Goal: Information Seeking & Learning: Get advice/opinions

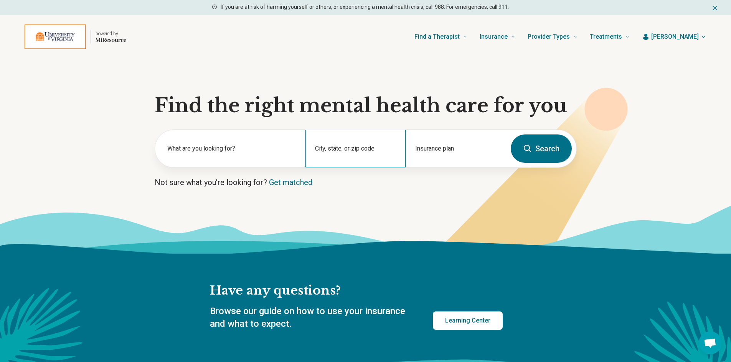
click at [331, 149] on div "City, state, or zip code" at bounding box center [355, 149] width 100 height 38
click at [219, 152] on label "What are you looking for?" at bounding box center [231, 148] width 129 height 9
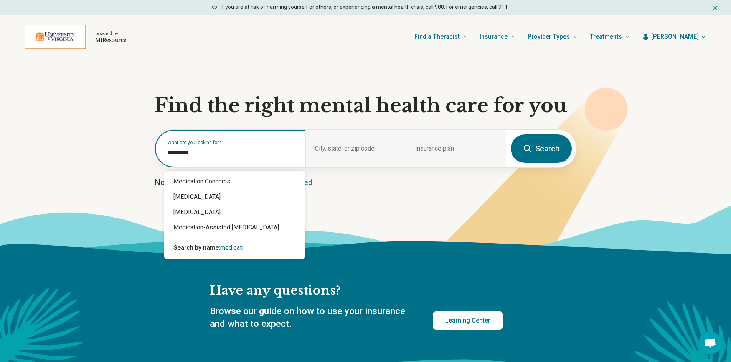
type input "**********"
drag, startPoint x: 200, startPoint y: 155, endPoint x: 93, endPoint y: 166, distance: 107.2
click at [94, 165] on section "**********" at bounding box center [365, 156] width 731 height 196
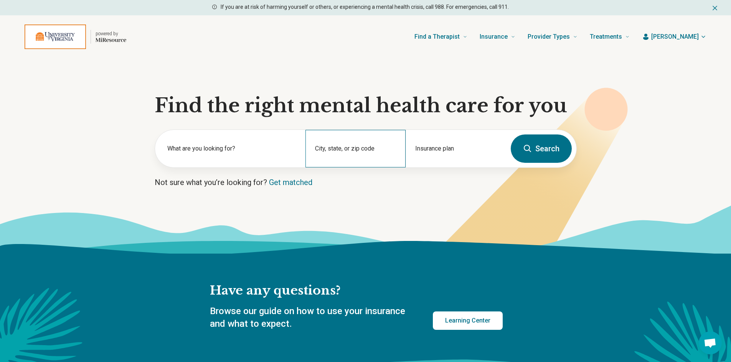
click at [362, 148] on div "City, state, or zip code" at bounding box center [355, 149] width 100 height 38
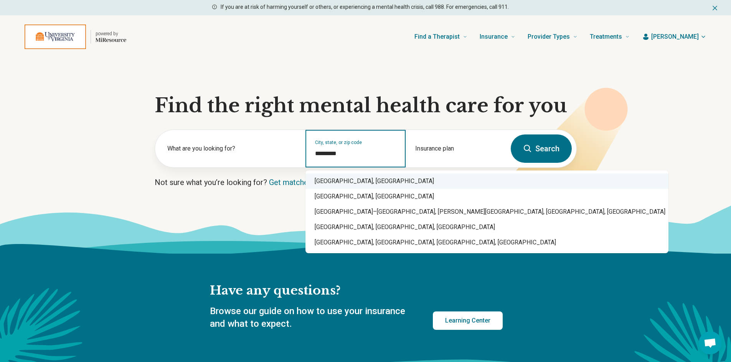
click at [357, 182] on div "[GEOGRAPHIC_DATA], [GEOGRAPHIC_DATA]" at bounding box center [486, 181] width 363 height 15
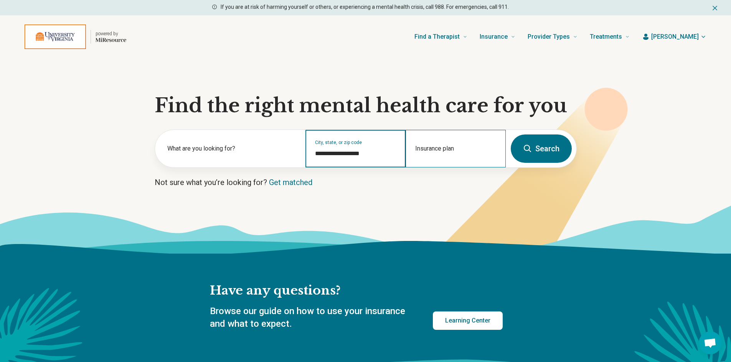
type input "**********"
click at [451, 147] on div "Insurance plan" at bounding box center [455, 149] width 100 height 38
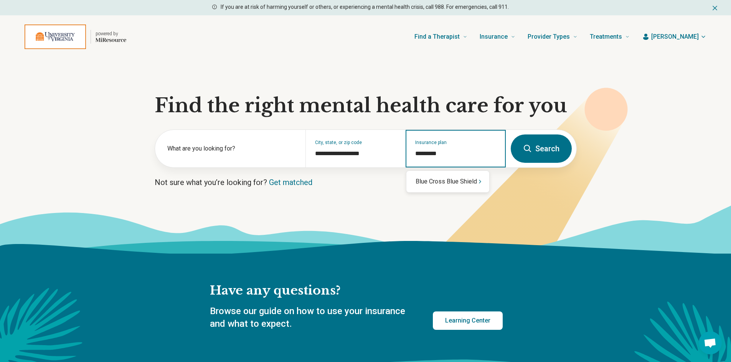
type input "**********"
click at [455, 181] on div "Blue Cross Blue Shield" at bounding box center [447, 181] width 83 height 15
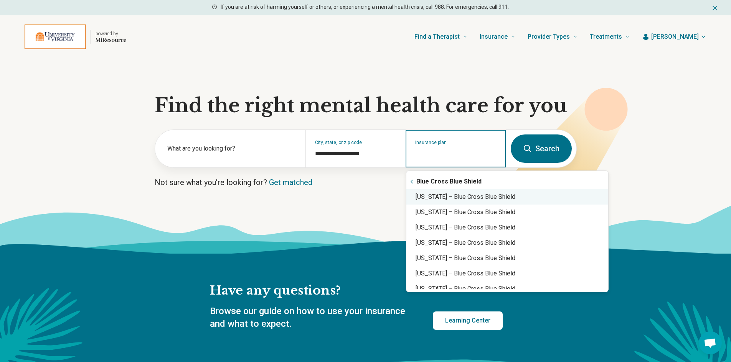
click at [473, 201] on div "[US_STATE] – Blue Cross Blue Shield" at bounding box center [507, 196] width 202 height 15
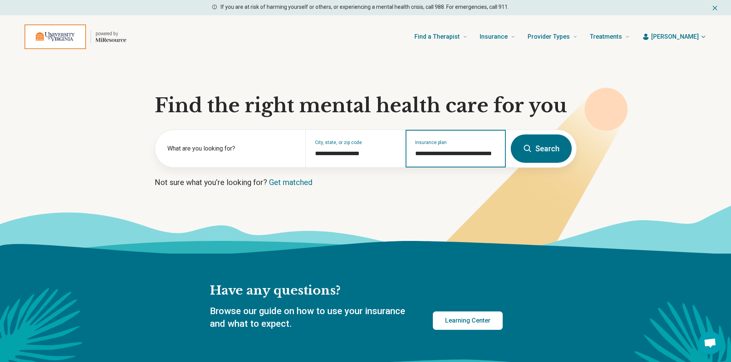
type input "**********"
click at [532, 147] on button "Search" at bounding box center [540, 149] width 61 height 28
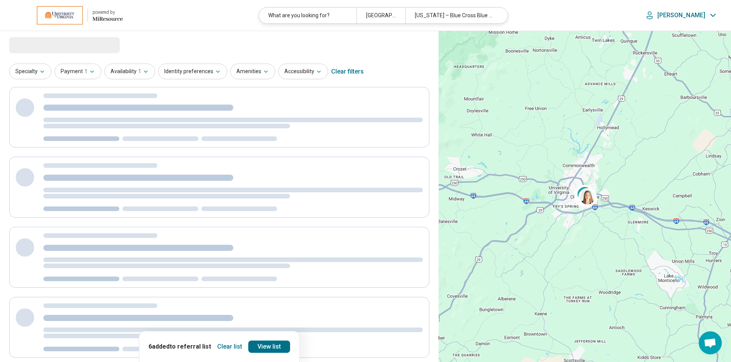
select select "***"
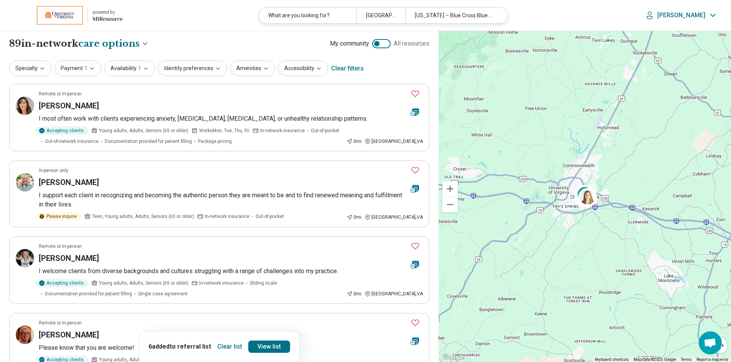
click at [232, 349] on button "Clear list" at bounding box center [229, 347] width 31 height 12
click at [138, 69] on span "1" at bounding box center [139, 68] width 3 height 8
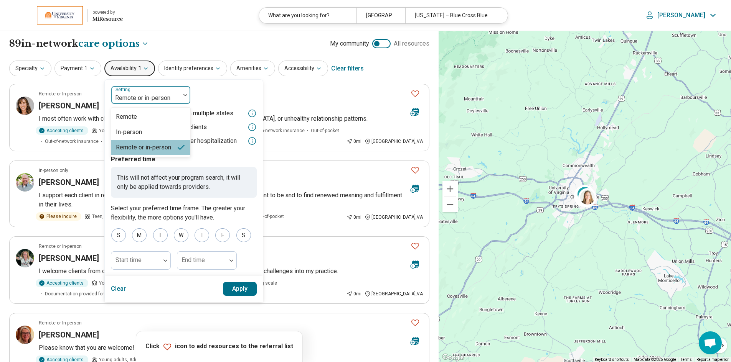
click at [180, 94] on div at bounding box center [185, 95] width 10 height 2
click at [132, 134] on div "In-person" at bounding box center [129, 132] width 26 height 9
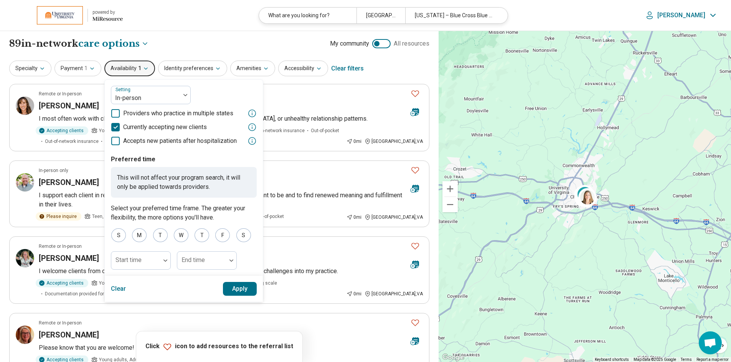
click at [240, 286] on button "Apply" at bounding box center [240, 289] width 34 height 14
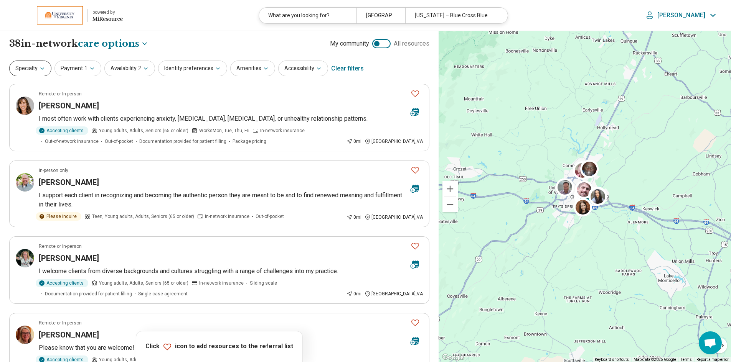
click at [43, 70] on icon "button" at bounding box center [42, 69] width 6 height 6
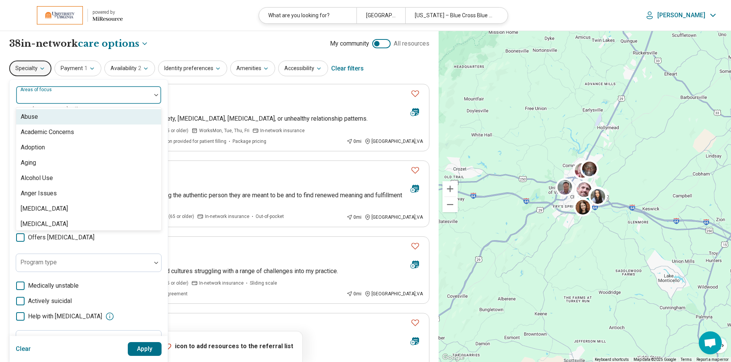
click at [130, 94] on div at bounding box center [83, 98] width 129 height 11
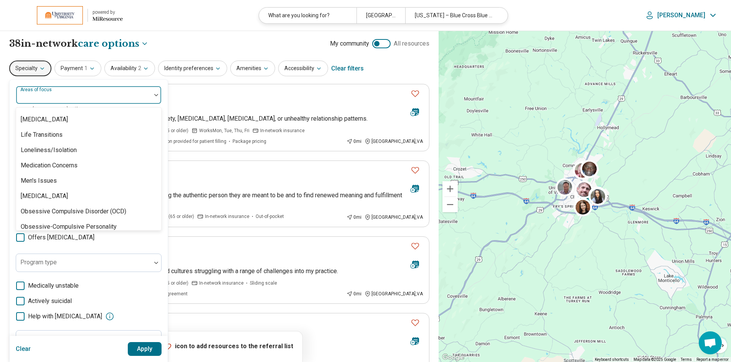
scroll to position [805, 0]
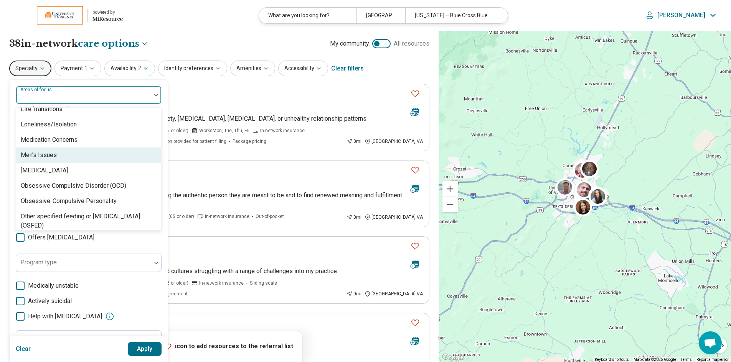
click at [38, 153] on div "Men's Issues" at bounding box center [39, 155] width 36 height 9
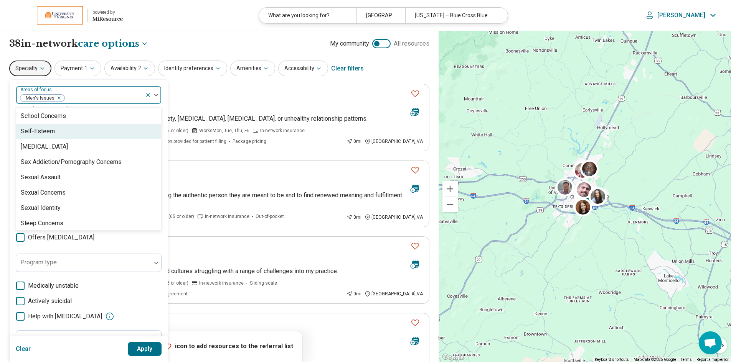
scroll to position [1304, 0]
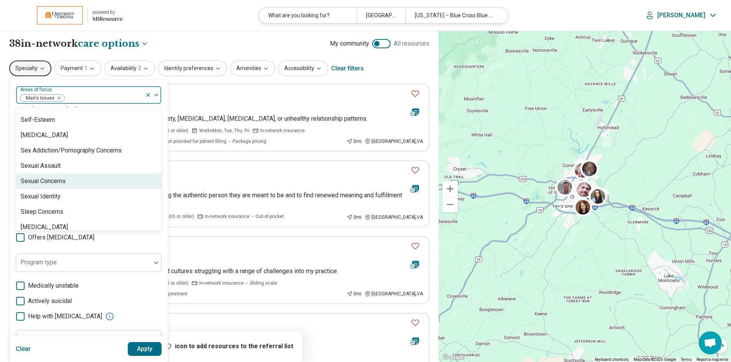
click at [61, 183] on div "Sexual Concerns" at bounding box center [43, 181] width 45 height 9
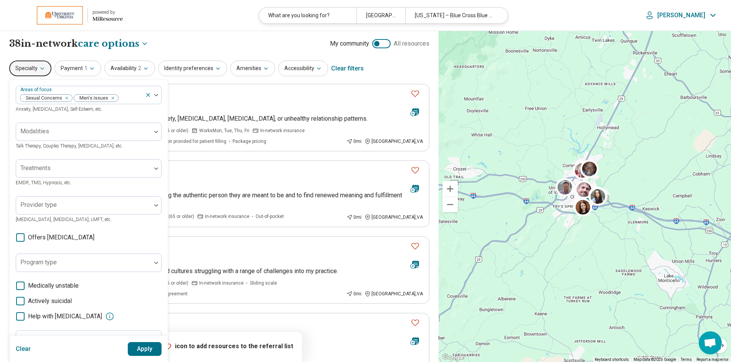
click at [147, 351] on button "Apply" at bounding box center [145, 349] width 34 height 14
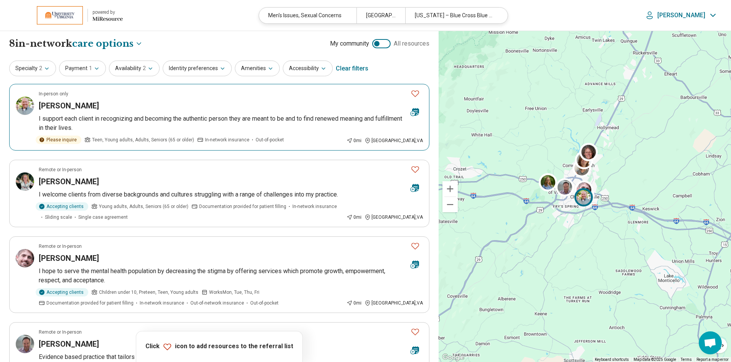
click at [62, 103] on h3 "[PERSON_NAME]" at bounding box center [69, 105] width 60 height 11
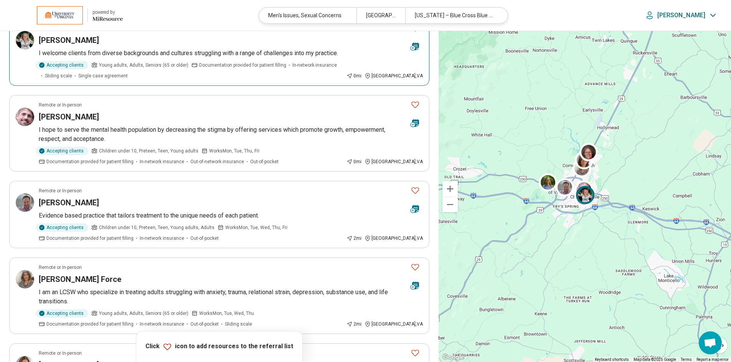
scroll to position [153, 0]
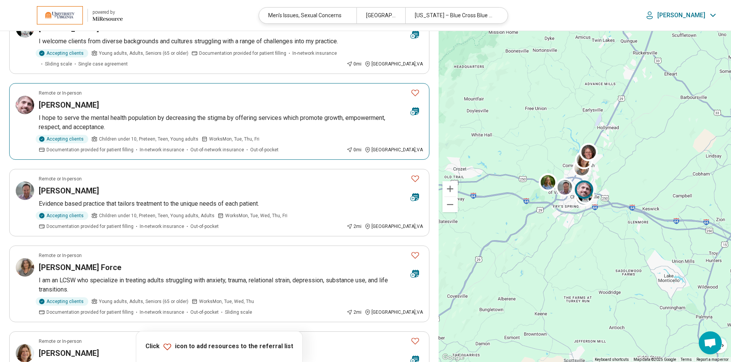
click at [71, 108] on h3 "[PERSON_NAME]" at bounding box center [69, 105] width 60 height 11
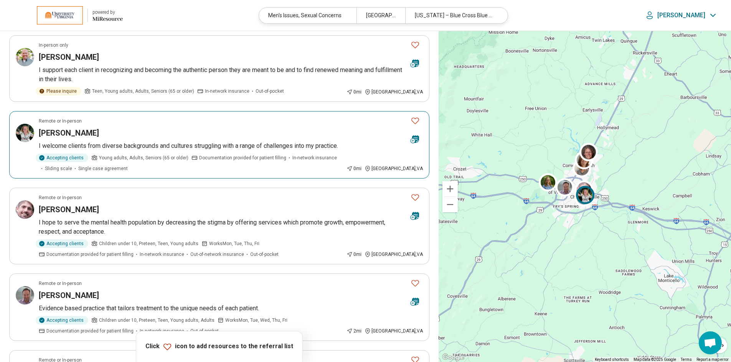
scroll to position [0, 0]
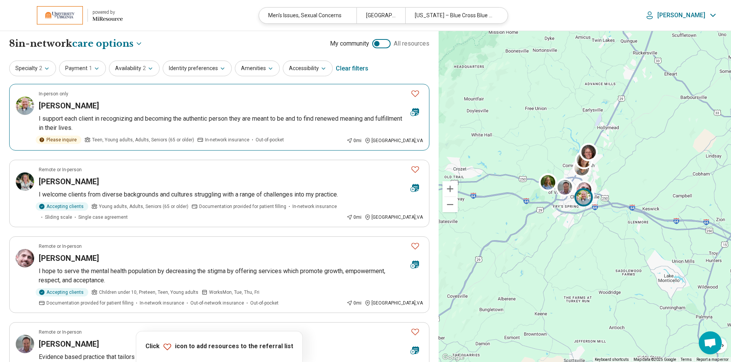
drag, startPoint x: 415, startPoint y: 94, endPoint x: 431, endPoint y: 165, distance: 72.0
click at [416, 99] on button "Favorite" at bounding box center [414, 94] width 15 height 16
click at [413, 170] on icon "Favorite" at bounding box center [414, 169] width 9 height 9
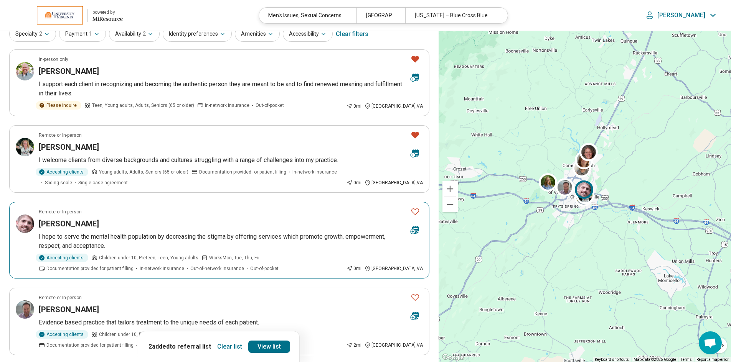
scroll to position [77, 0]
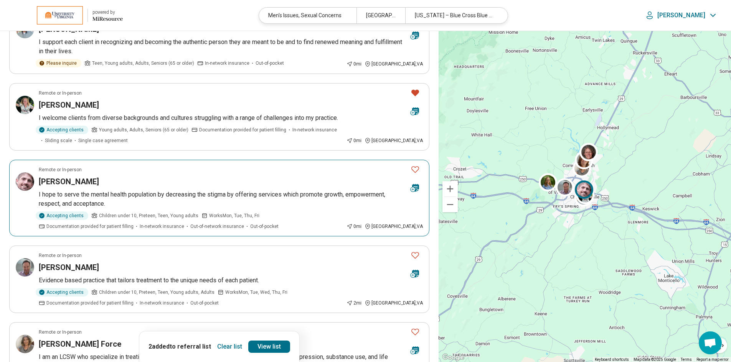
click at [412, 171] on icon "Favorite" at bounding box center [414, 169] width 9 height 9
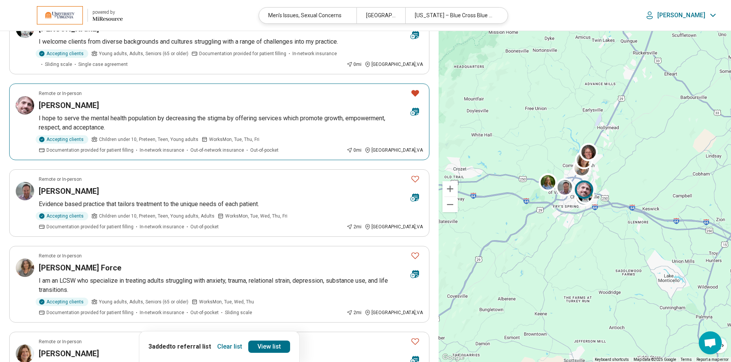
scroll to position [153, 0]
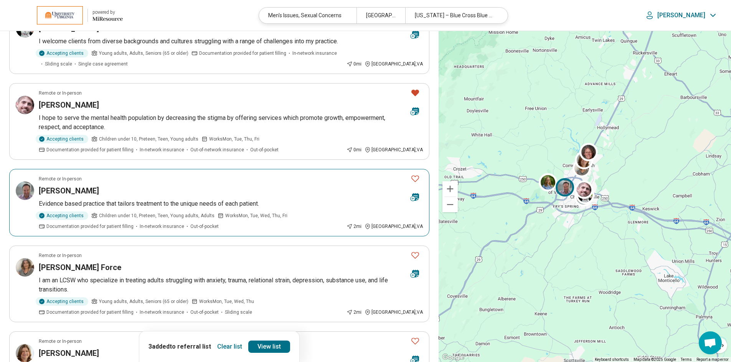
click at [415, 179] on icon "Favorite" at bounding box center [414, 178] width 9 height 9
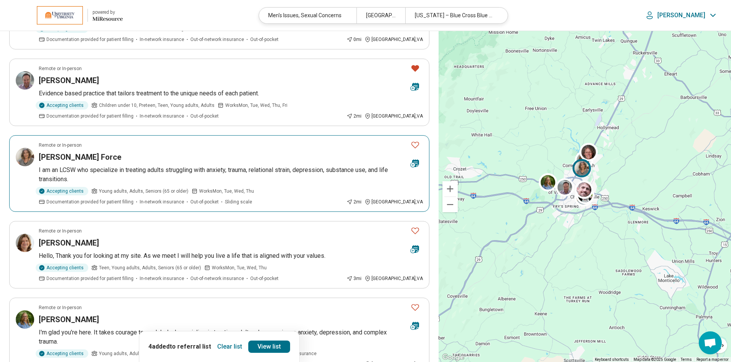
scroll to position [268, 0]
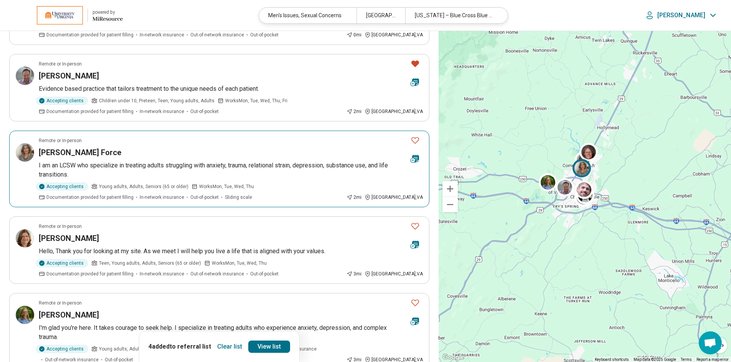
click at [415, 138] on icon "Favorite" at bounding box center [415, 140] width 8 height 7
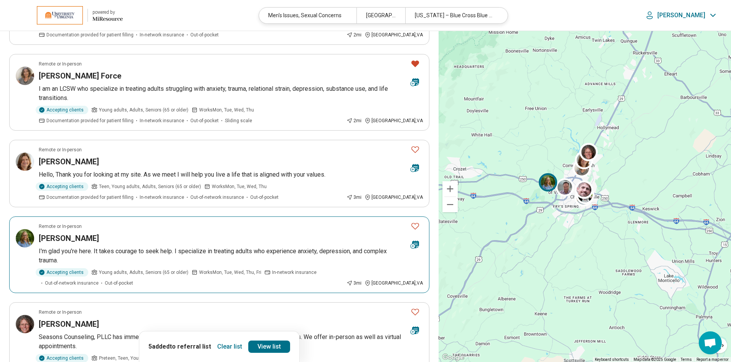
scroll to position [384, 0]
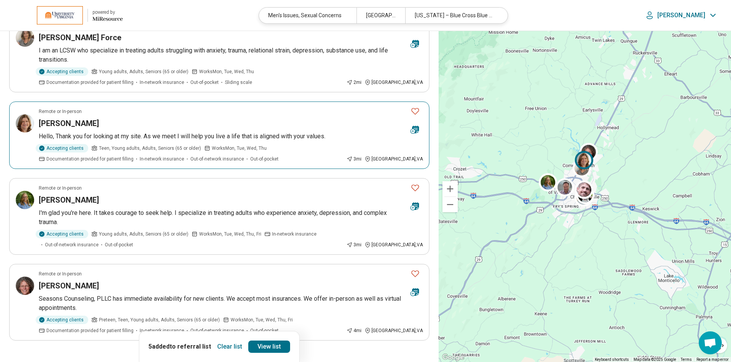
click at [413, 113] on icon "Favorite" at bounding box center [415, 111] width 8 height 7
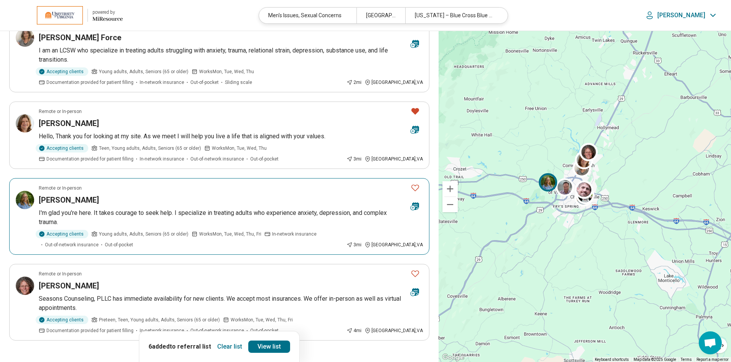
click at [415, 190] on icon "Favorite" at bounding box center [414, 187] width 9 height 9
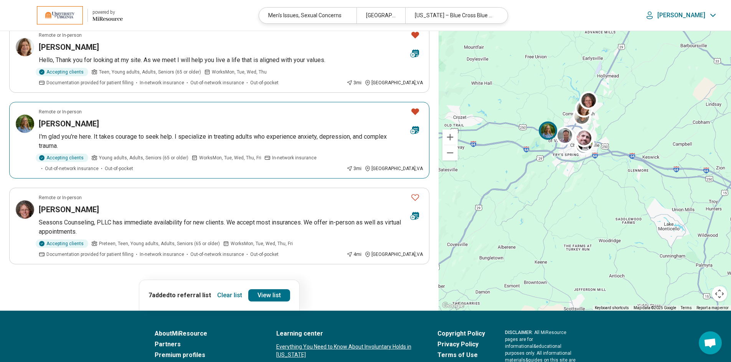
scroll to position [460, 0]
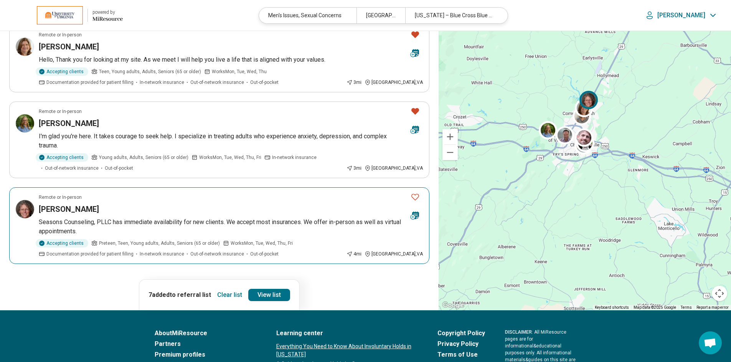
click at [415, 196] on icon "Favorite" at bounding box center [414, 197] width 9 height 9
click at [263, 297] on link "View list" at bounding box center [269, 295] width 42 height 12
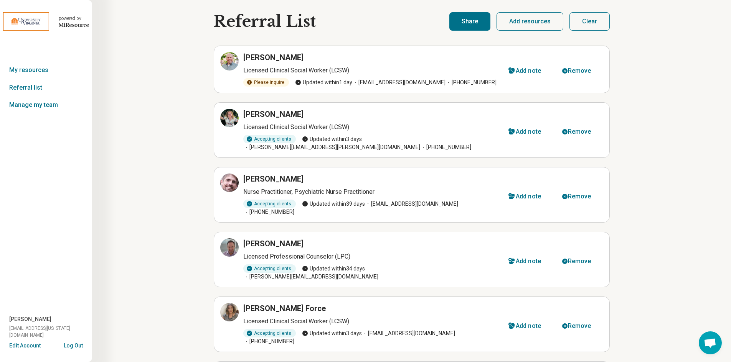
click at [472, 23] on button "Share" at bounding box center [469, 21] width 41 height 18
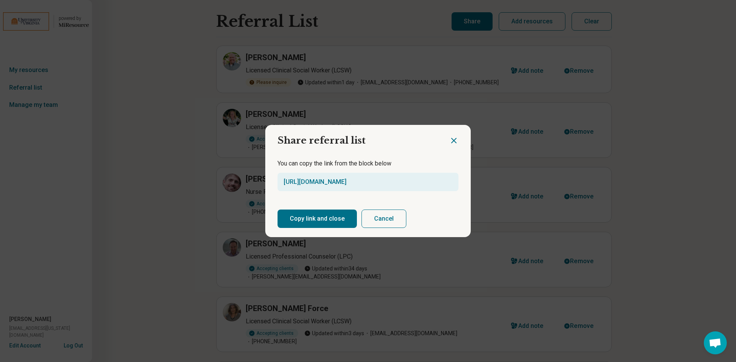
click at [314, 218] on button "Copy link and close" at bounding box center [317, 219] width 79 height 18
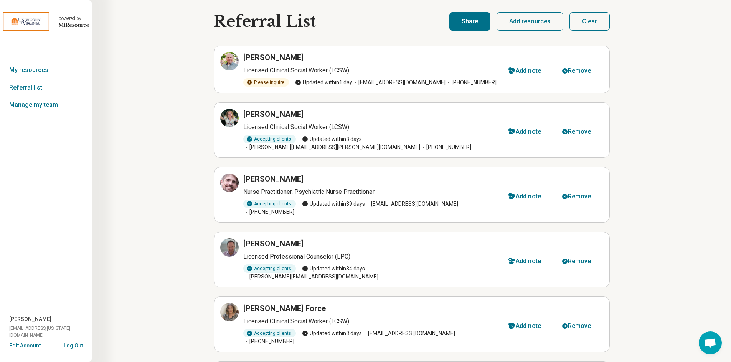
click at [161, 30] on div "Referral List [PERSON_NAME] Licensed Clinical Social Worker (LCSW) Please inqui…" at bounding box center [411, 283] width 639 height 566
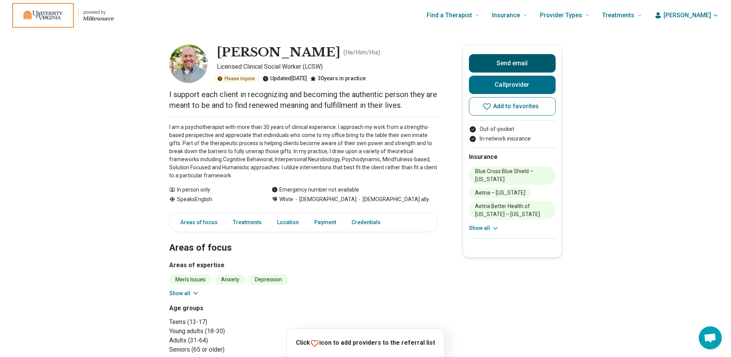
click at [505, 63] on button "Send email" at bounding box center [512, 63] width 87 height 18
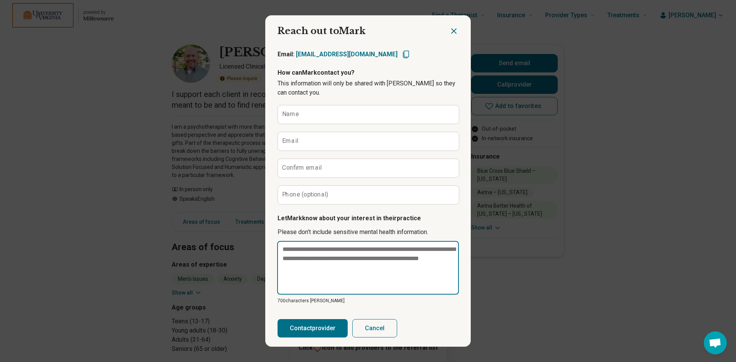
click at [306, 257] on textarea at bounding box center [368, 268] width 182 height 54
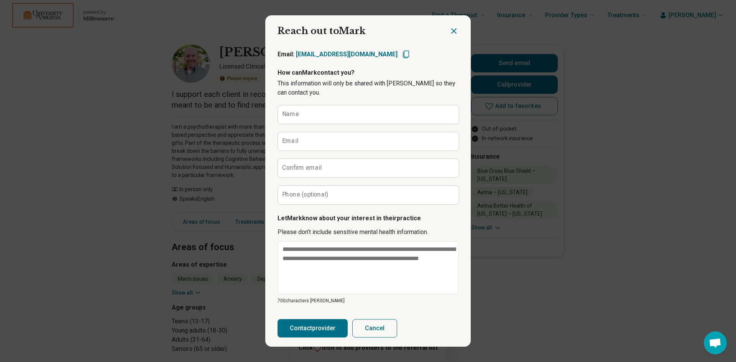
click at [451, 29] on icon "Close dialog" at bounding box center [453, 30] width 9 height 9
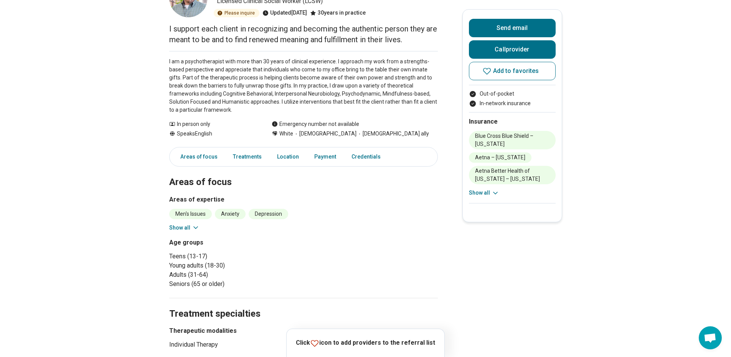
scroll to position [77, 0]
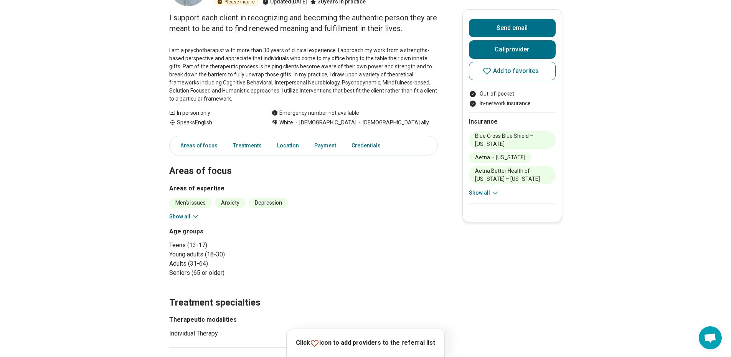
click at [194, 216] on icon at bounding box center [196, 216] width 8 height 8
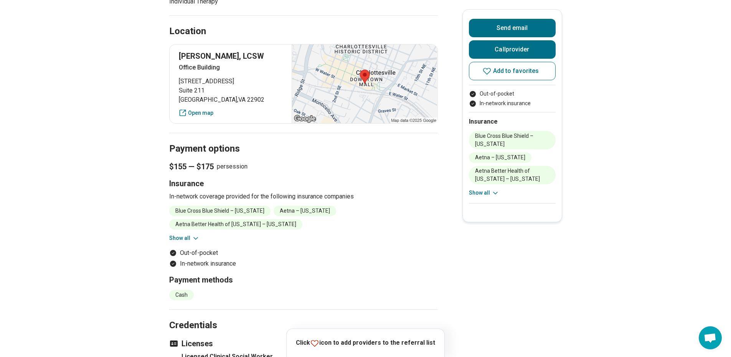
scroll to position [460, 0]
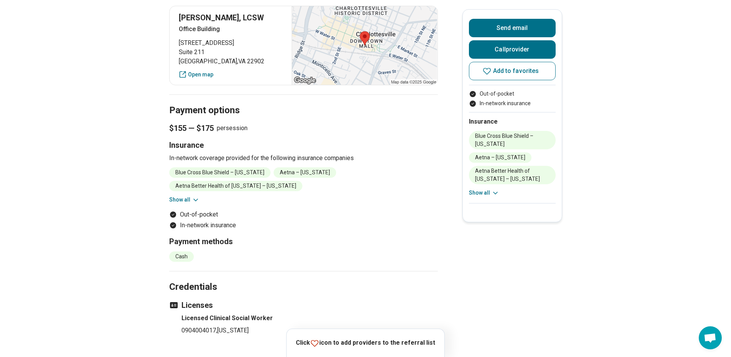
click at [189, 196] on button "Show all" at bounding box center [184, 200] width 30 height 8
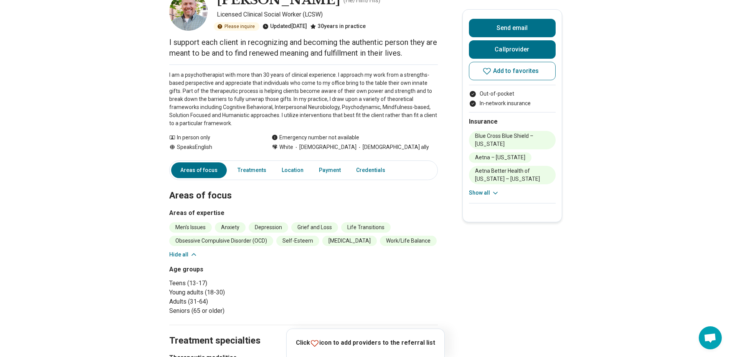
scroll to position [0, 0]
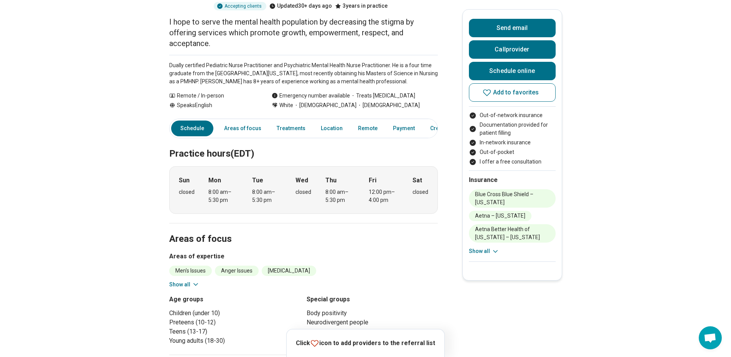
scroll to position [153, 0]
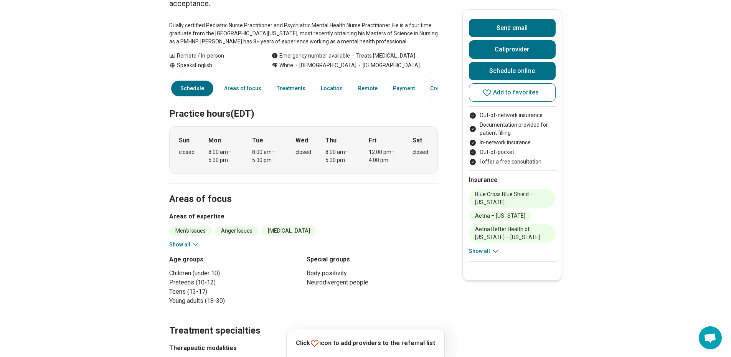
click at [194, 240] on icon at bounding box center [196, 244] width 8 height 8
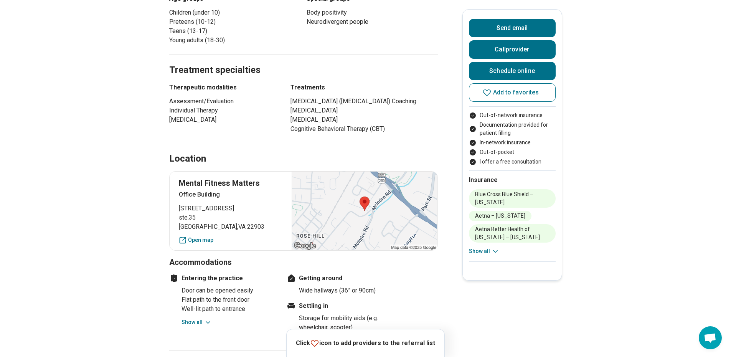
scroll to position [652, 0]
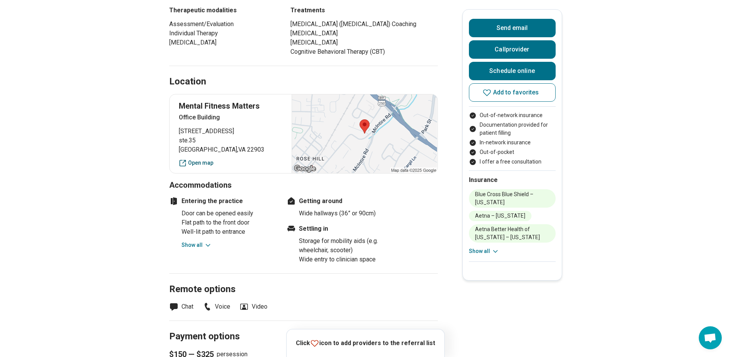
click at [203, 159] on link "Open map" at bounding box center [231, 163] width 104 height 8
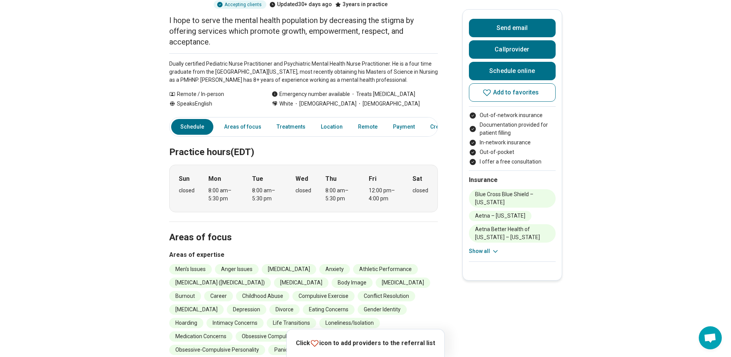
scroll to position [0, 0]
